Goal: Task Accomplishment & Management: Use online tool/utility

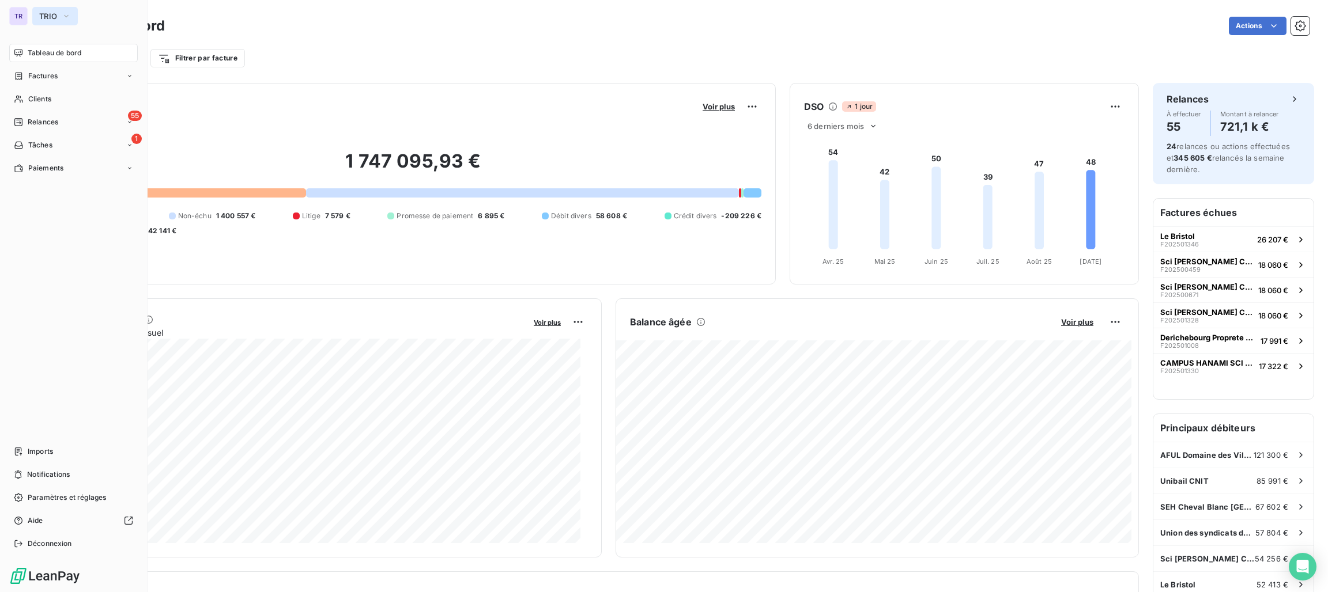
click at [39, 12] on span "TRIO" at bounding box center [48, 16] width 18 height 9
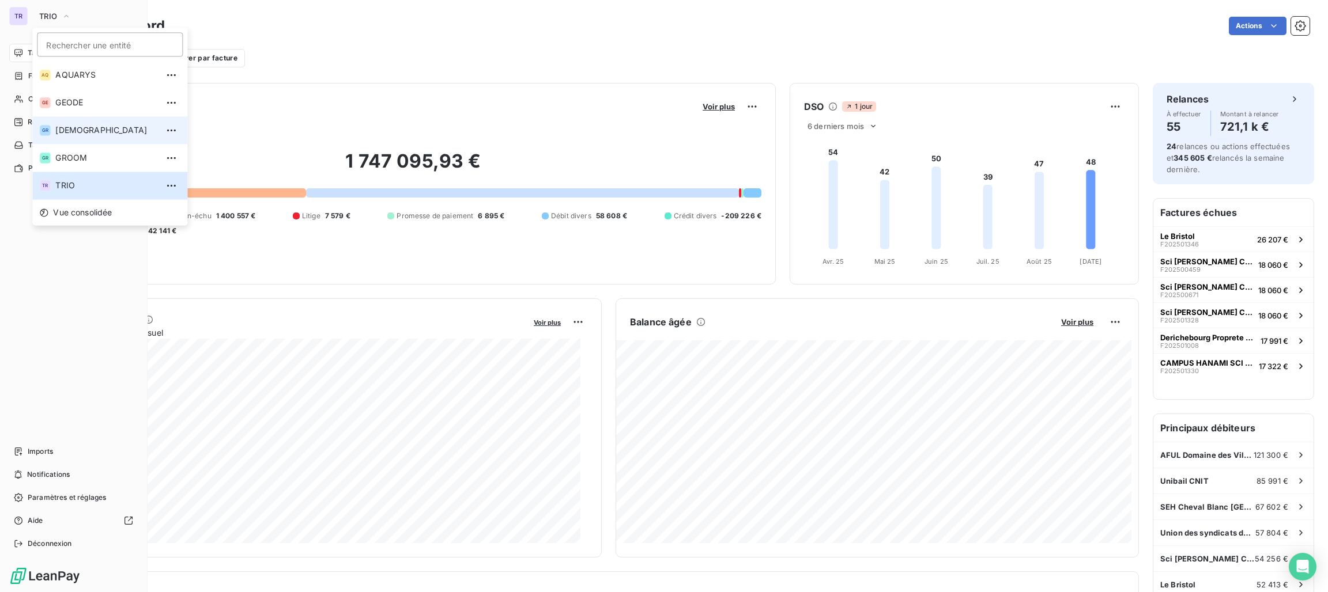
click at [85, 135] on span "[DEMOGRAPHIC_DATA]" at bounding box center [106, 130] width 102 height 12
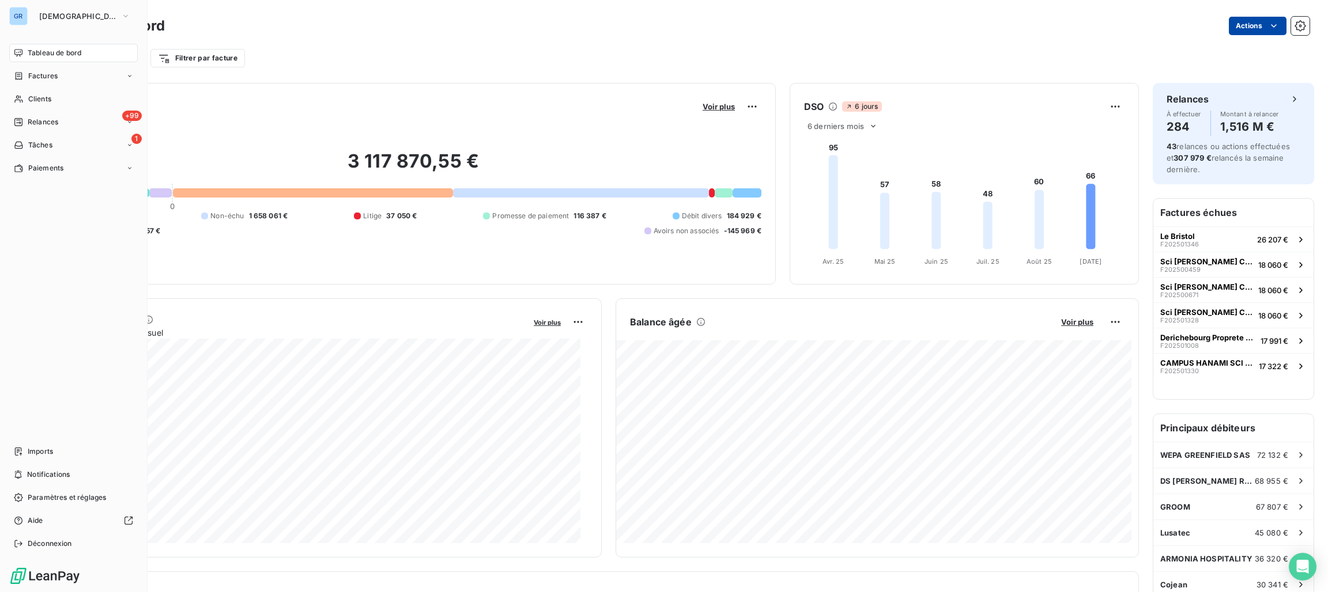
click at [1237, 25] on html "GR GREENWISHES Tableau de bord Factures Clients +99 Relances 1 Tâches Paiements…" at bounding box center [664, 296] width 1328 height 592
click at [306, 101] on html "GR GREENWISHES Tableau de bord Factures Clients +99 Relances 1 Tâches Paiements…" at bounding box center [664, 296] width 1328 height 592
click at [247, 117] on div "3 117 870,55 € 0 Échu 1 812 269 € Non-échu 1 658 061 € Litige 37 050 € Promesse…" at bounding box center [413, 193] width 696 height 154
click at [358, 41] on div "Filtrer par client Filtrer par facture" at bounding box center [682, 53] width 1254 height 31
click at [74, 10] on button "[DEMOGRAPHIC_DATA]" at bounding box center [84, 16] width 105 height 18
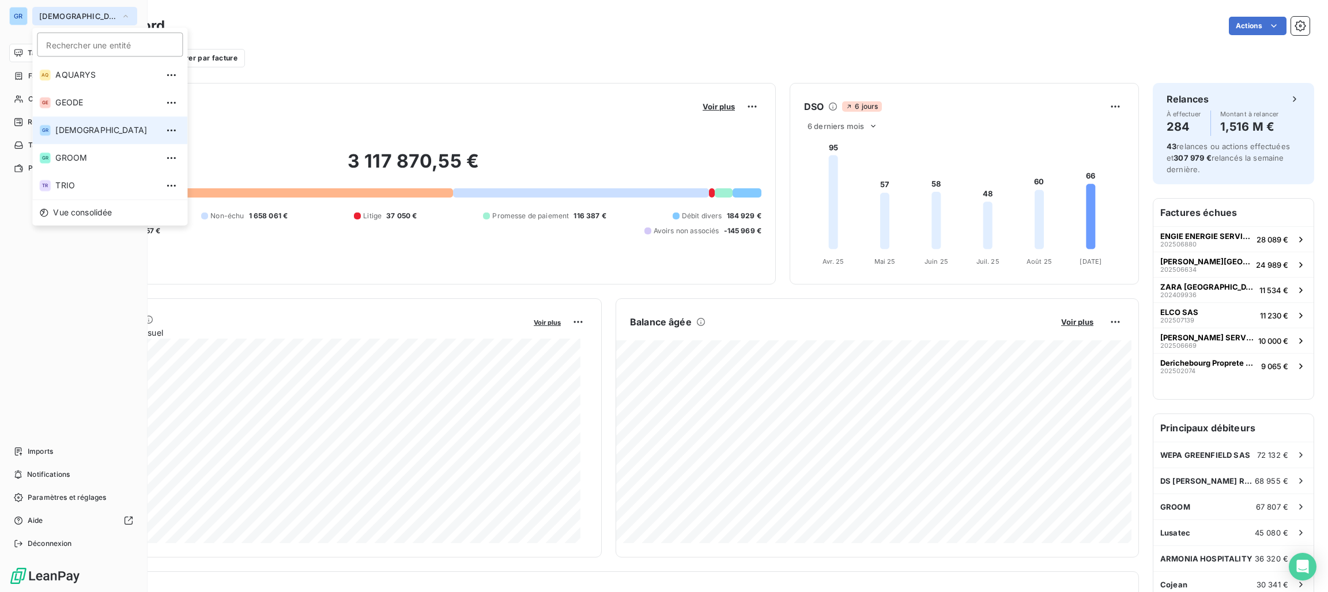
click at [84, 13] on span "[DEMOGRAPHIC_DATA]" at bounding box center [77, 16] width 77 height 9
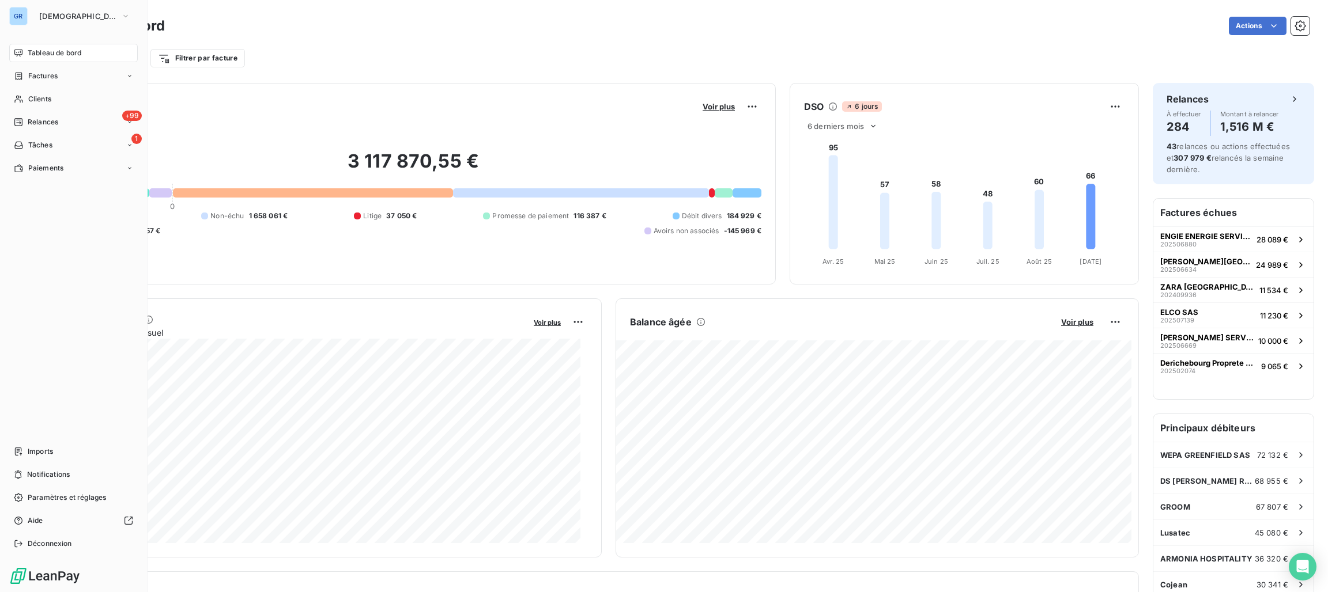
click at [47, 52] on span "Tableau de bord" at bounding box center [55, 53] width 54 height 10
click at [54, 56] on span "Tableau de bord" at bounding box center [55, 53] width 54 height 10
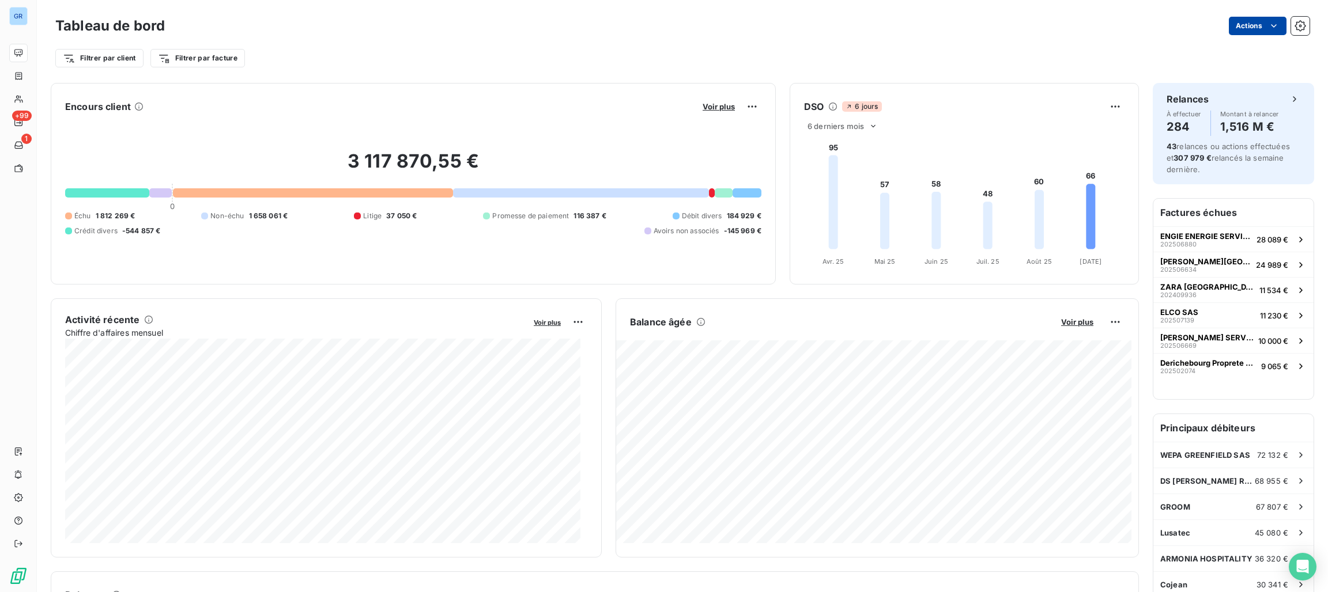
click at [1251, 32] on html "GR +99 1 Tableau de bord Actions Filtrer par client Filtrer par facture Encours…" at bounding box center [664, 296] width 1328 height 592
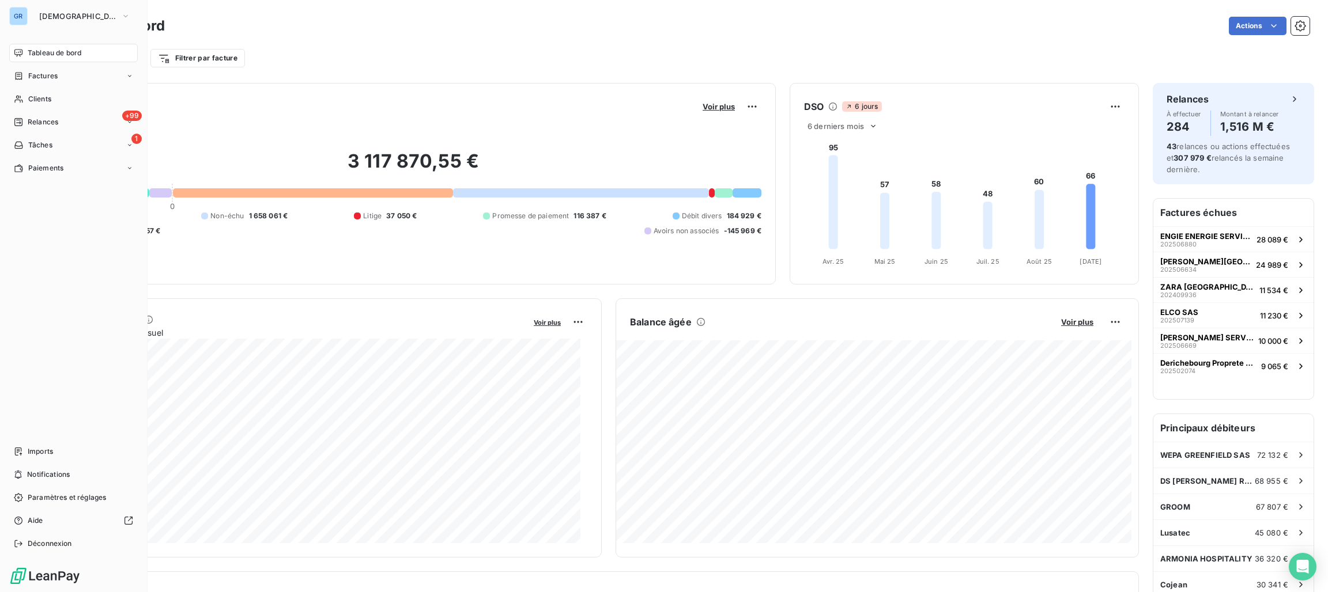
click at [16, 82] on html "GR GREENWISHES Tableau de bord Factures Clients +99 Relances 1 Tâches Paiements…" at bounding box center [664, 296] width 1328 height 592
click at [77, 50] on span "Tableau de bord" at bounding box center [55, 53] width 54 height 10
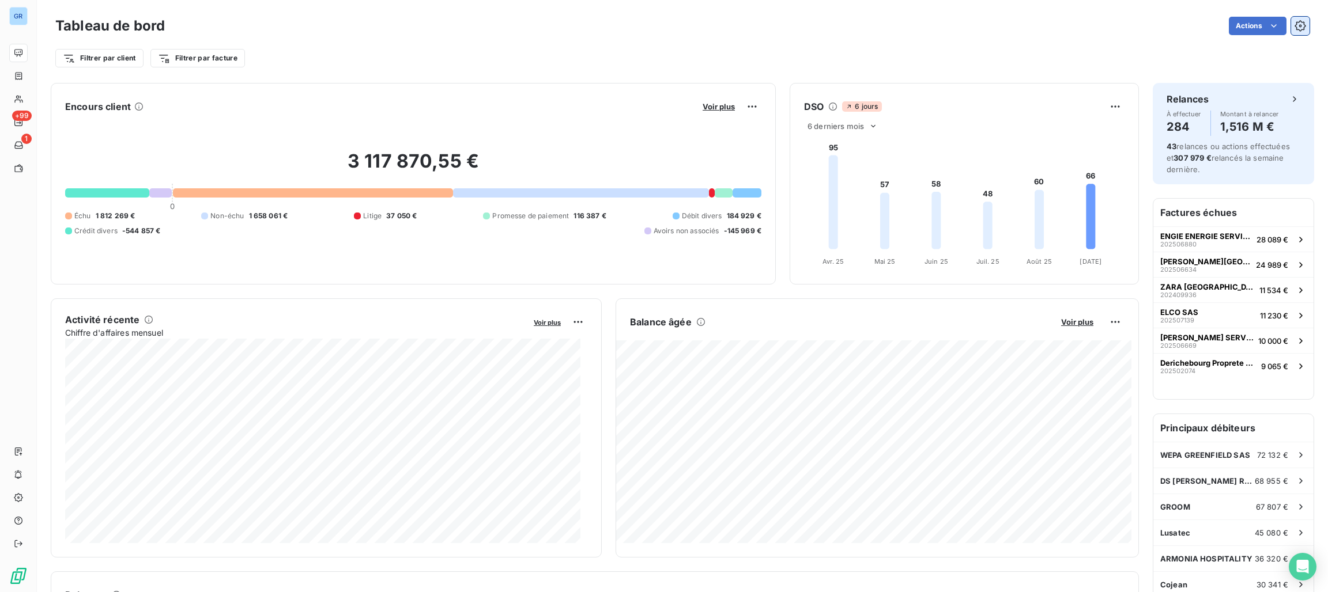
click at [1294, 22] on icon "button" at bounding box center [1299, 25] width 11 height 11
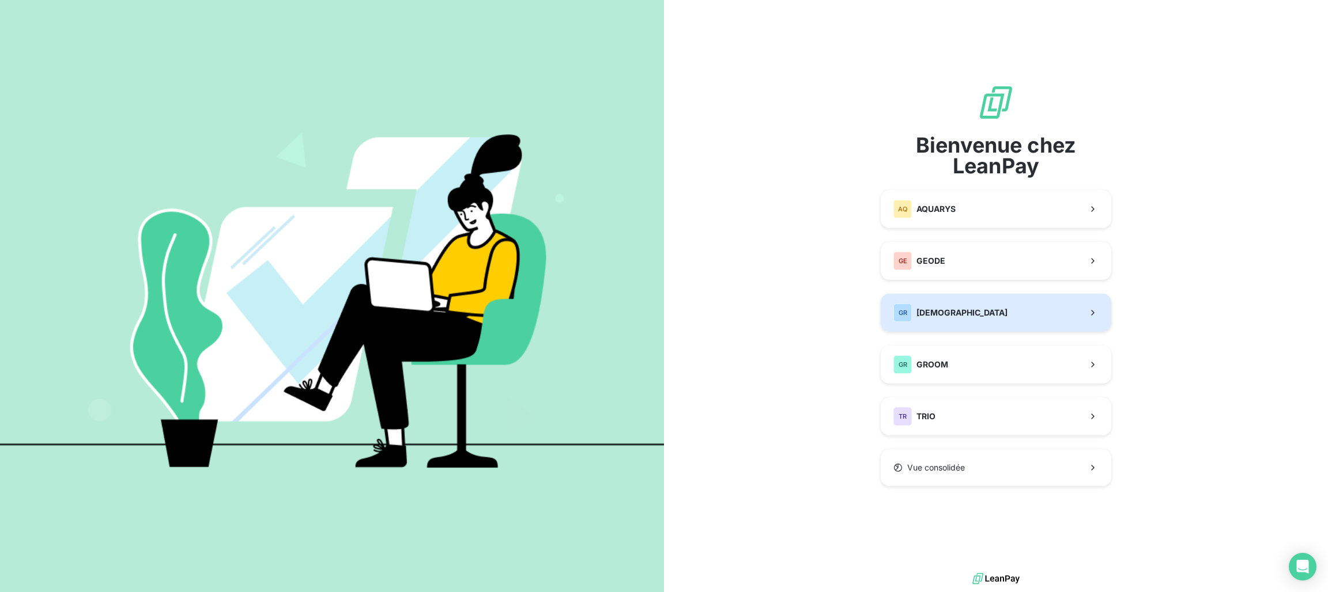
click at [973, 316] on span "[DEMOGRAPHIC_DATA]" at bounding box center [961, 313] width 91 height 12
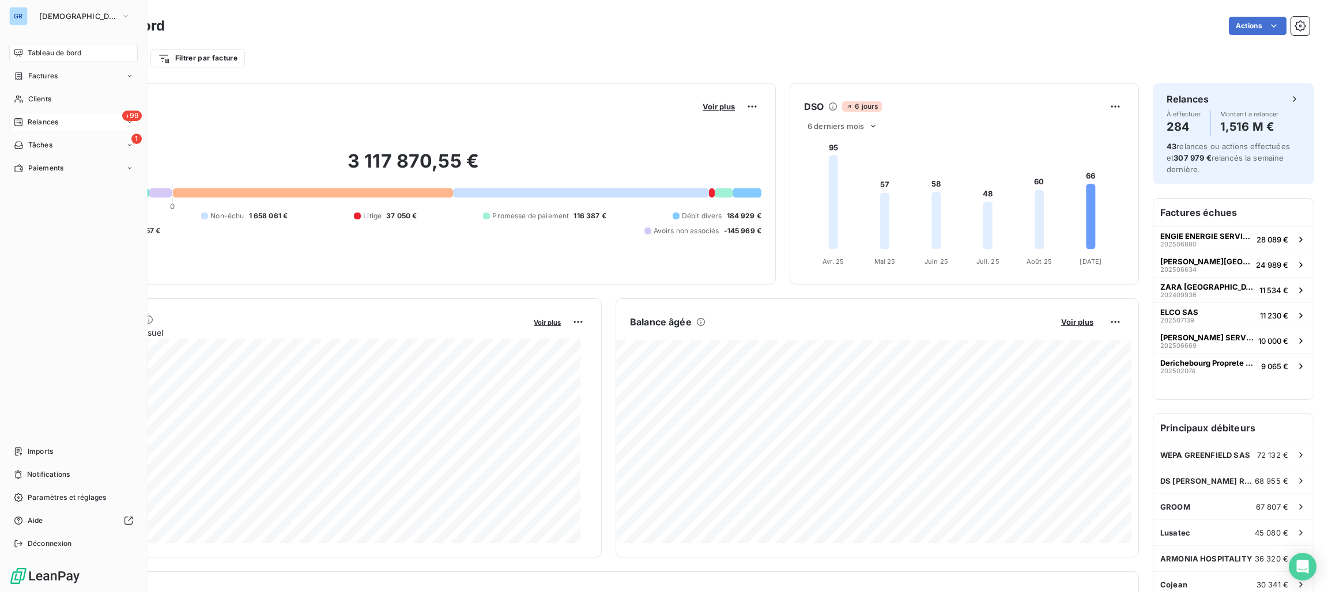
click at [43, 124] on span "Relances" at bounding box center [43, 122] width 31 height 10
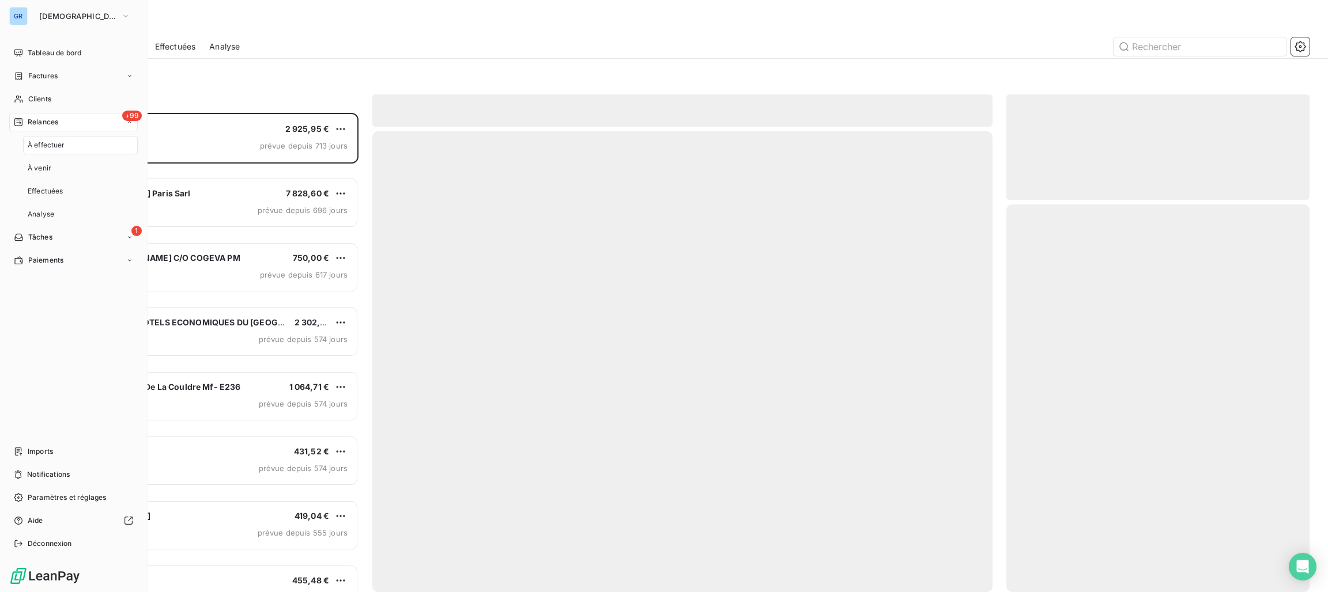
scroll to position [466, 290]
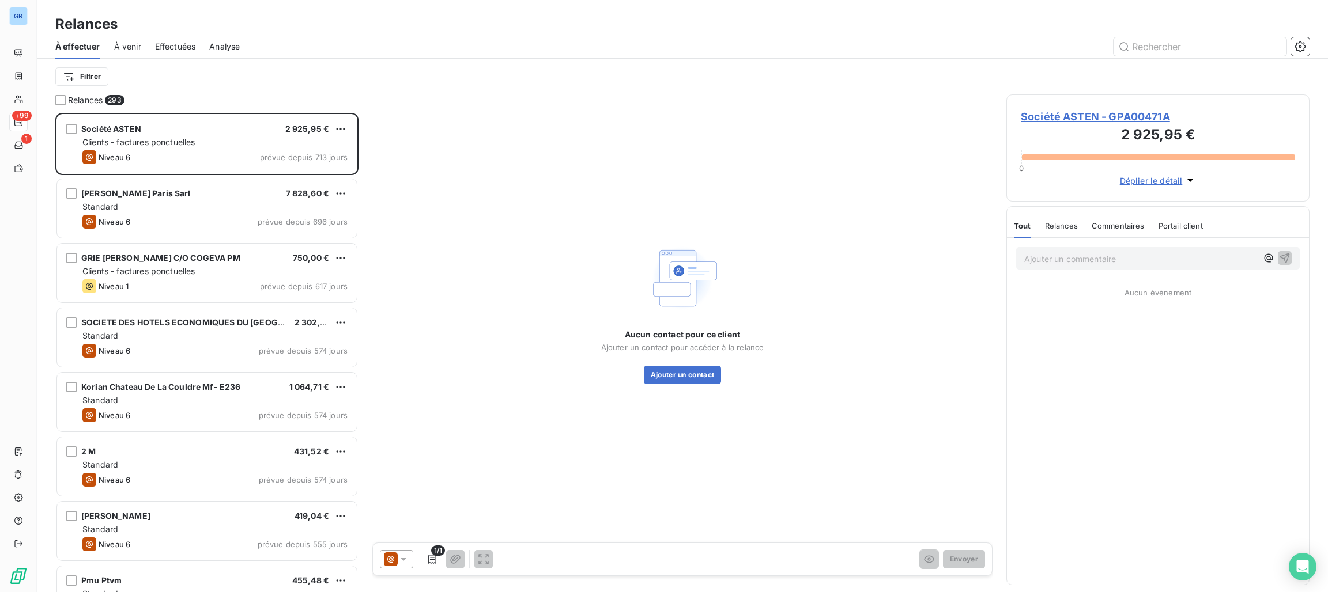
click at [1087, 119] on span "Société ASTEN - GPA00471A" at bounding box center [1158, 117] width 274 height 16
drag, startPoint x: 728, startPoint y: 9, endPoint x: 376, endPoint y: 88, distance: 361.0
click at [376, 88] on div "Filtrer" at bounding box center [682, 77] width 1254 height 36
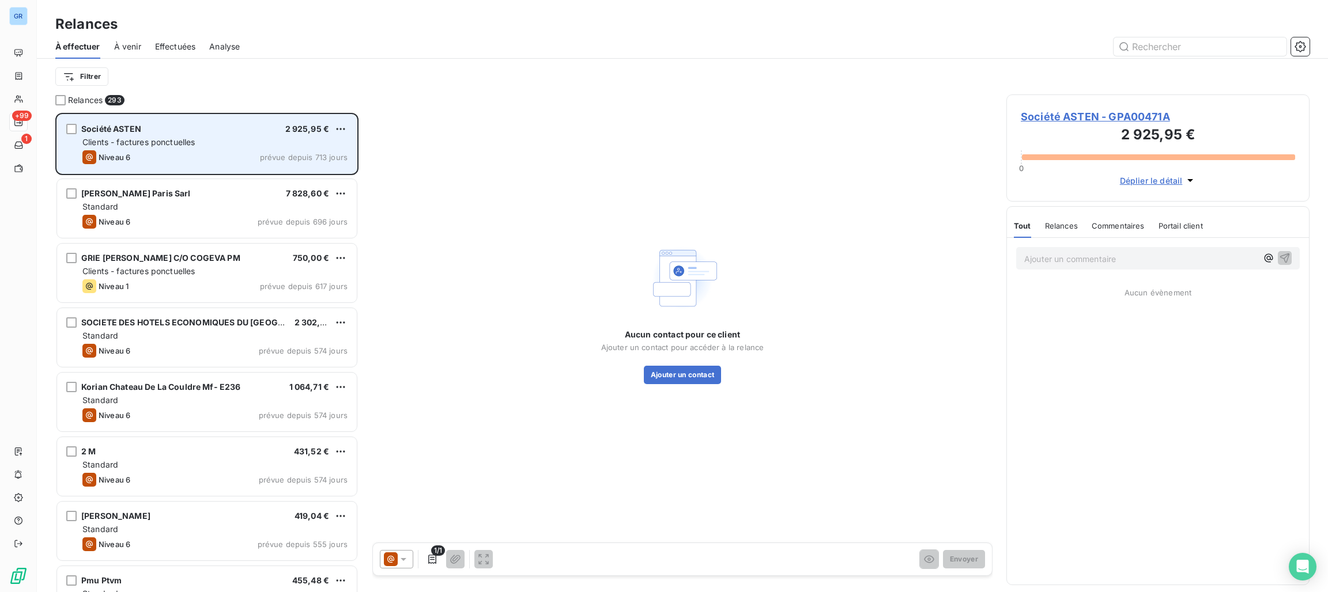
click at [245, 148] on div "Société ASTEN 2 925,95 € Clients - factures ponctuelles Niveau 6 prévue depuis …" at bounding box center [207, 144] width 300 height 59
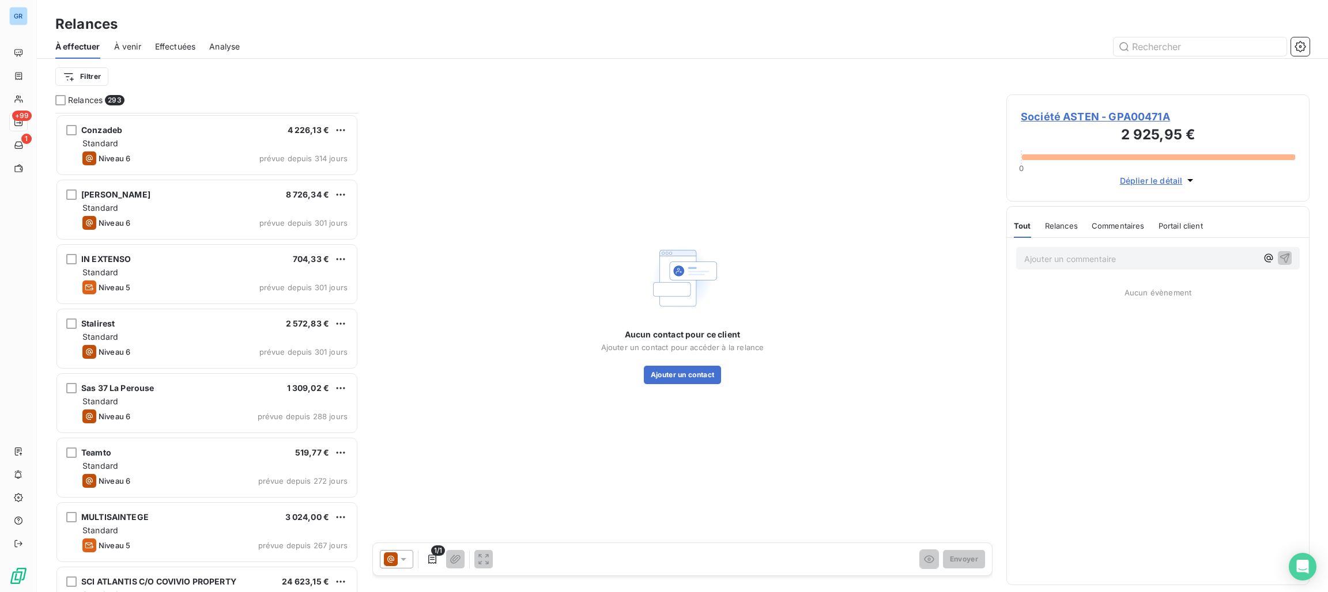
scroll to position [1453, 0]
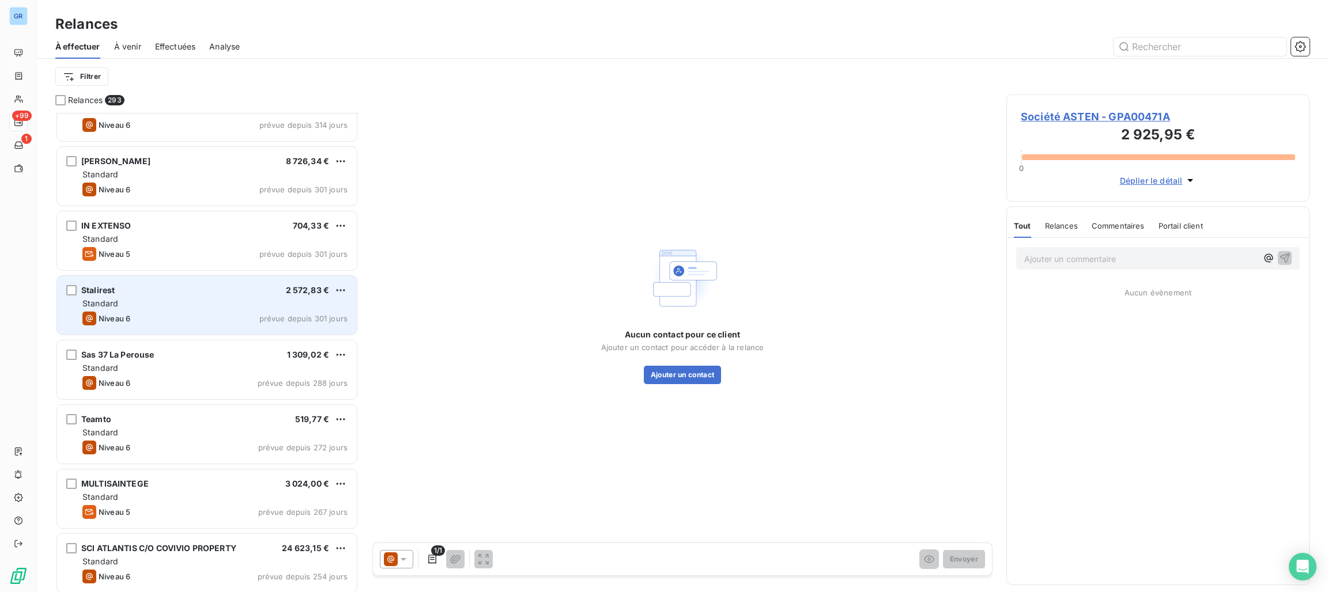
click at [192, 291] on div "Stalirest 2 572,83 €" at bounding box center [214, 290] width 265 height 10
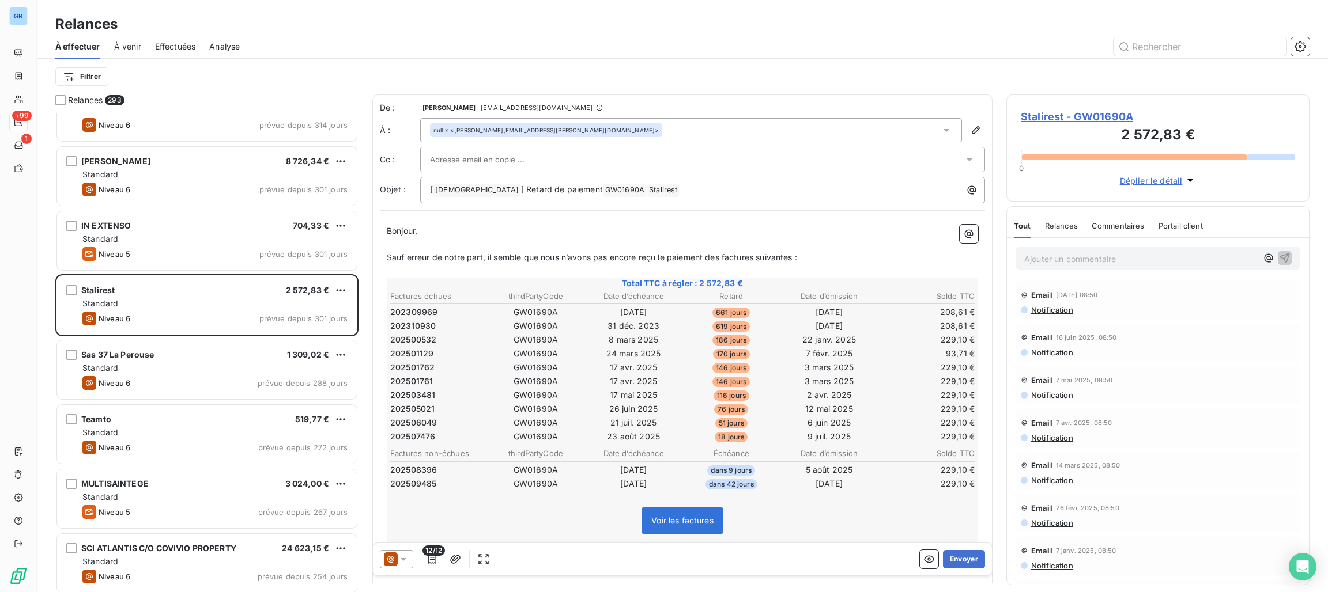
click at [382, 561] on div at bounding box center [396, 559] width 33 height 18
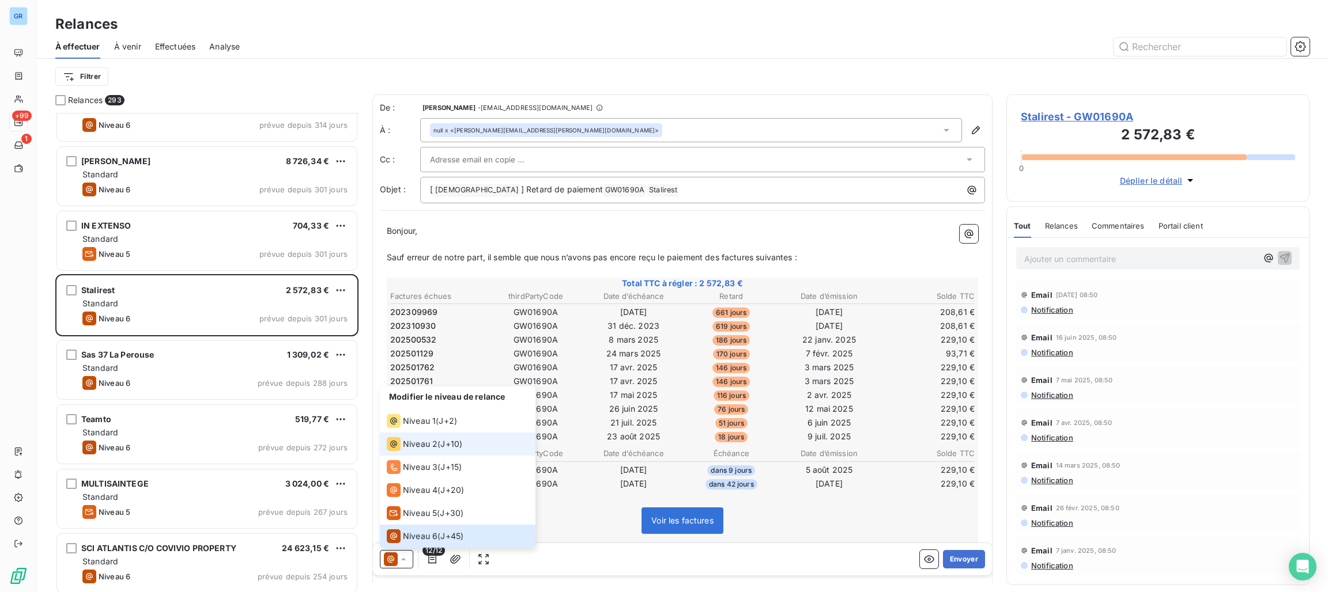
click at [447, 436] on li "Niveau 2 ( J+10 )" at bounding box center [458, 444] width 156 height 23
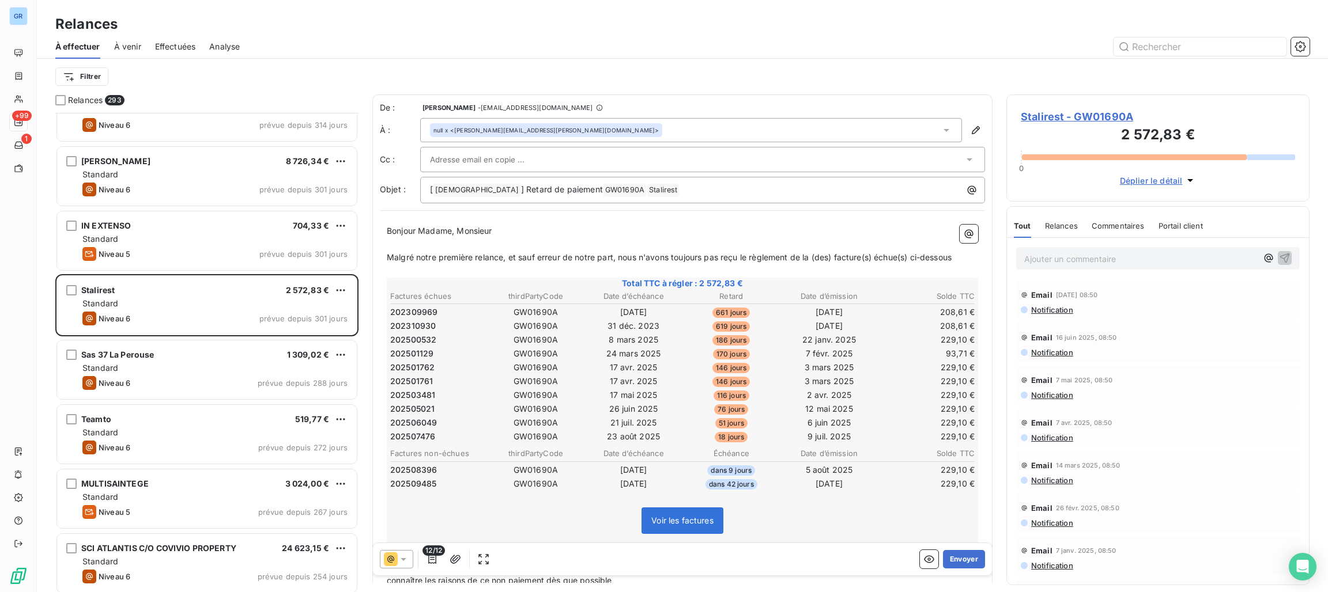
click at [1113, 119] on span "Stalirest - GW01690A" at bounding box center [1158, 117] width 274 height 16
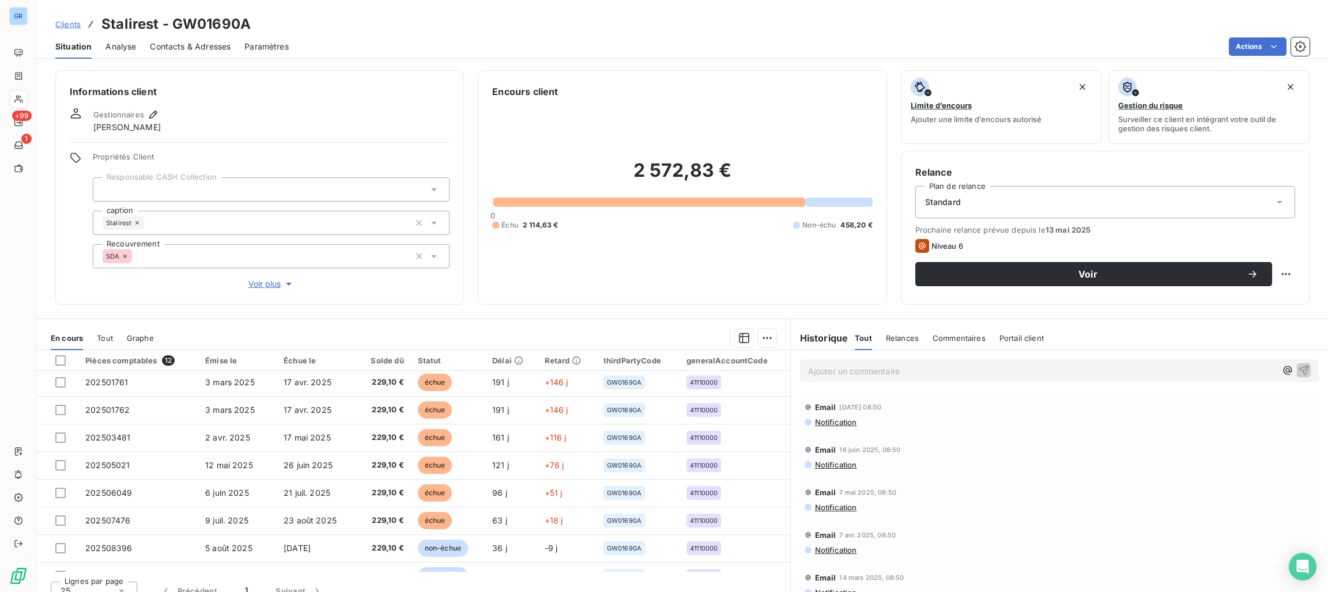
scroll to position [131, 0]
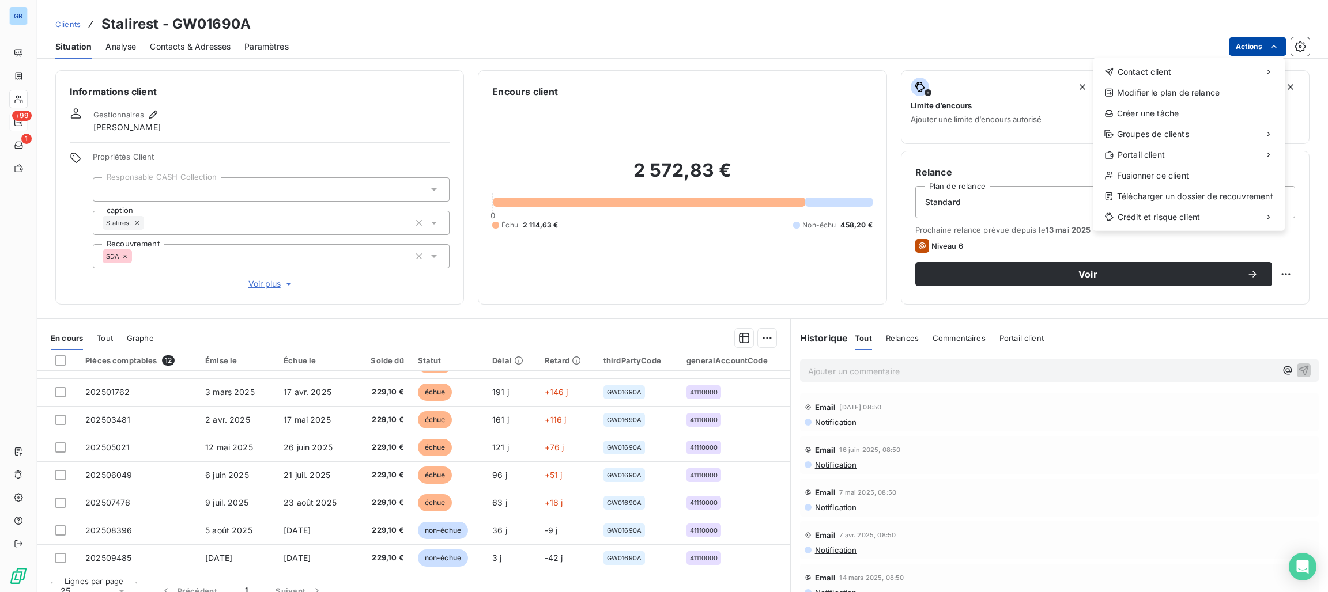
click at [1260, 37] on html "GR +99 1 Clients Stalirest - GW01690A Situation Analyse Contacts & Adresses Par…" at bounding box center [664, 296] width 1328 height 592
click at [1017, 73] on div "Envoyer un email" at bounding box center [1006, 76] width 154 height 18
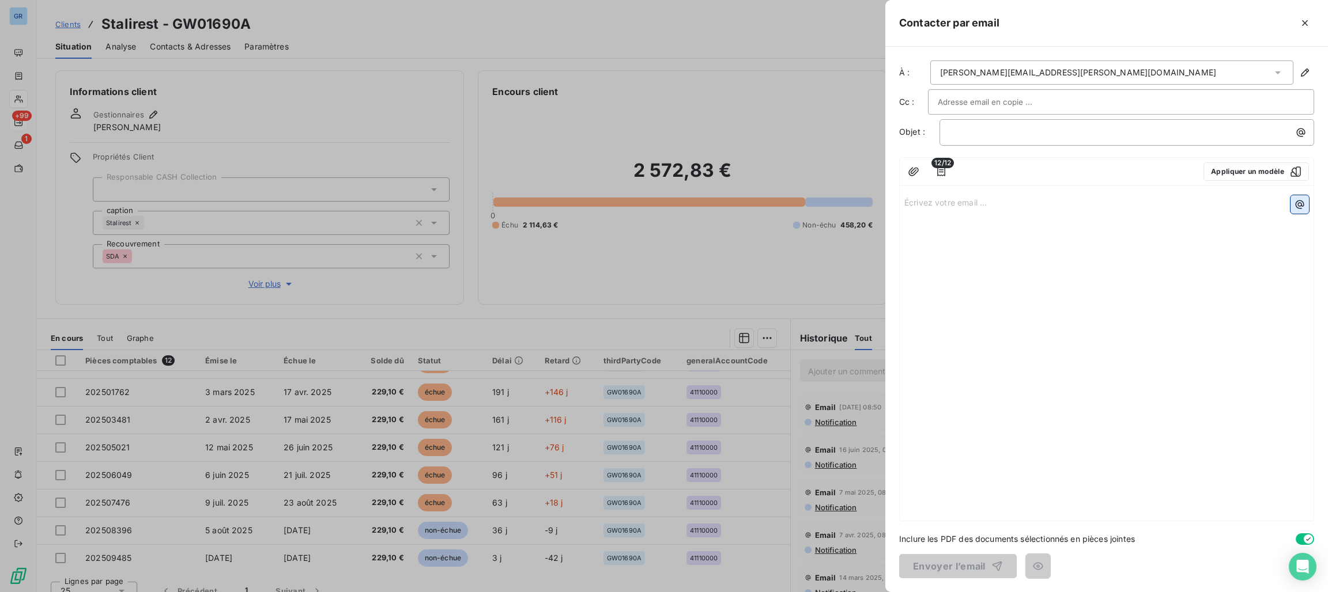
click at [1300, 202] on icon "button" at bounding box center [1300, 205] width 12 height 12
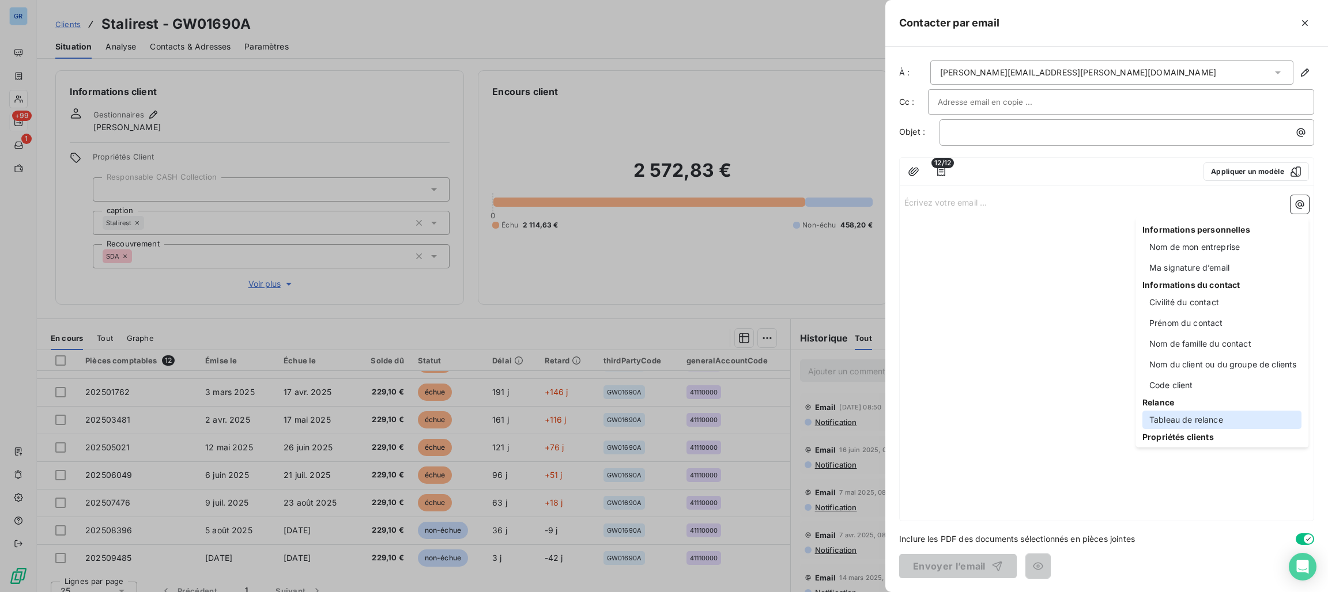
click at [1202, 416] on div "Tableau de relance" at bounding box center [1221, 420] width 159 height 18
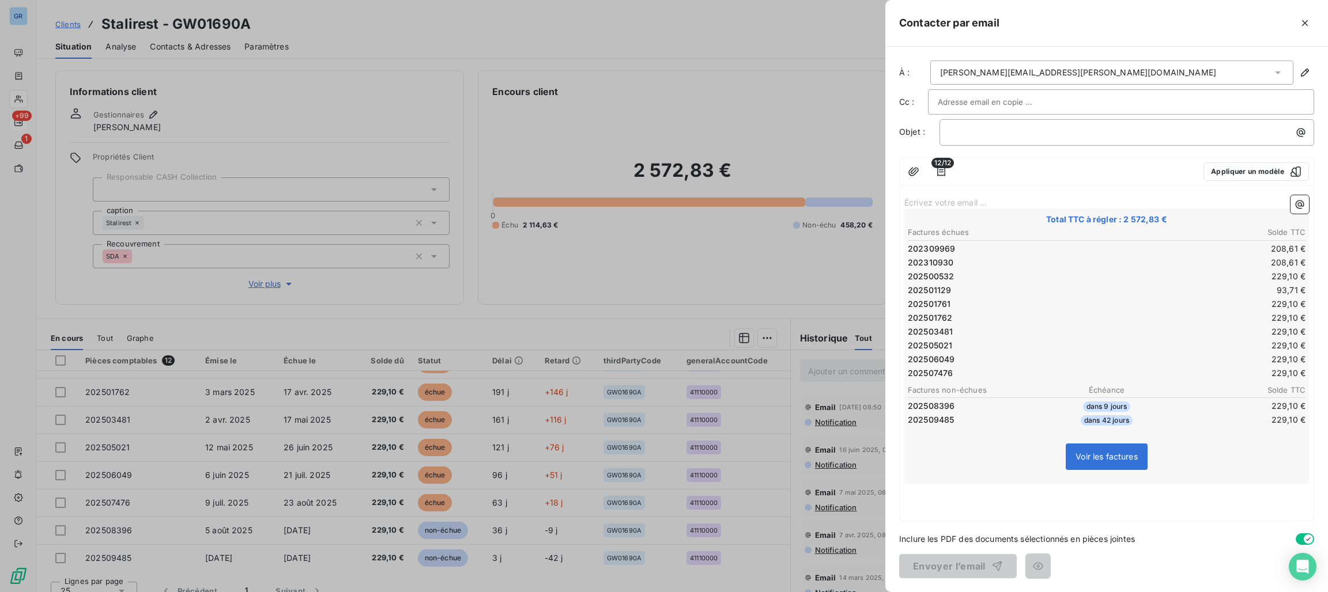
click at [628, 303] on div at bounding box center [664, 296] width 1328 height 592
